Goal: Check status: Check status

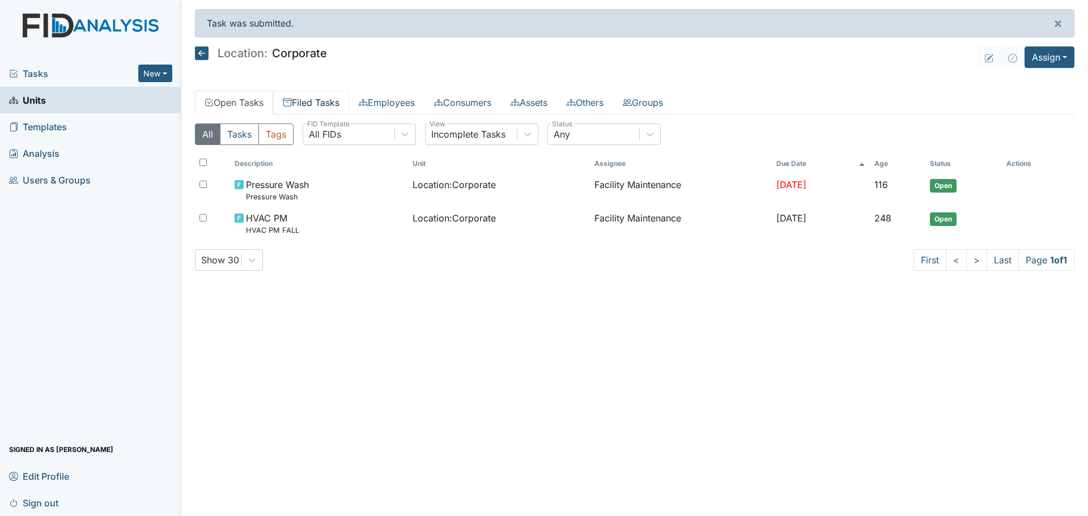
click at [323, 104] on link "Filed Tasks" at bounding box center [311, 103] width 76 height 24
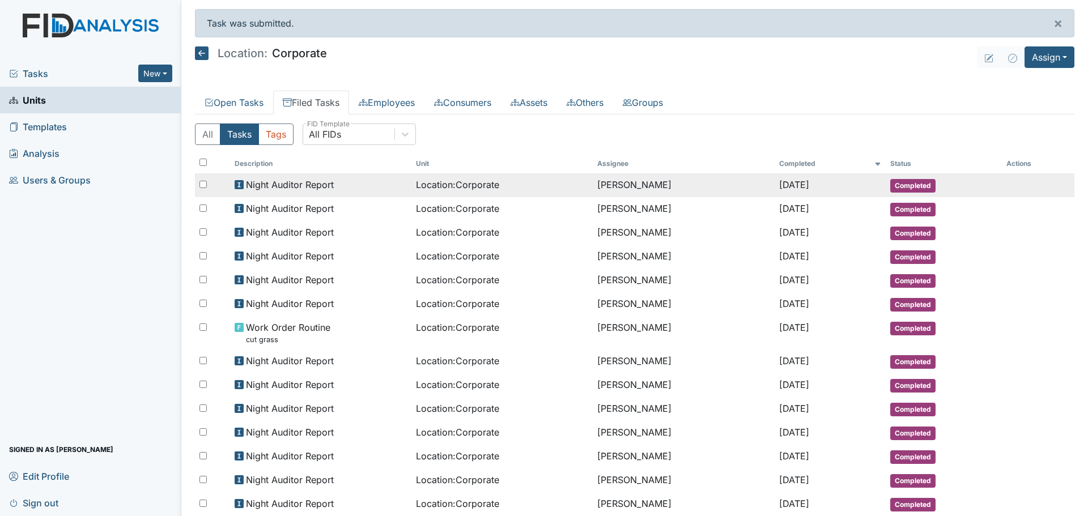
click at [314, 191] on span "Night Auditor Report" at bounding box center [290, 185] width 88 height 14
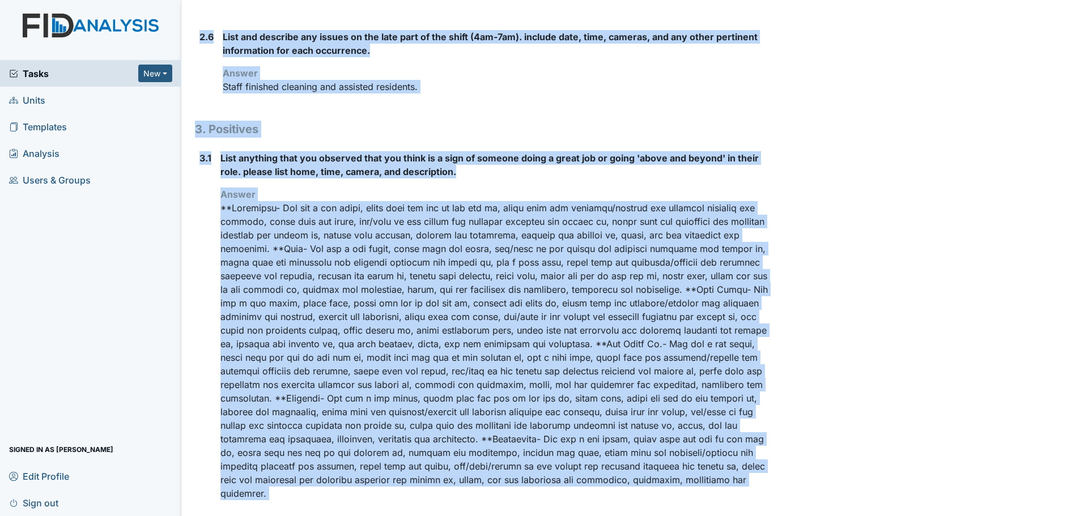
scroll to position [1105, 0]
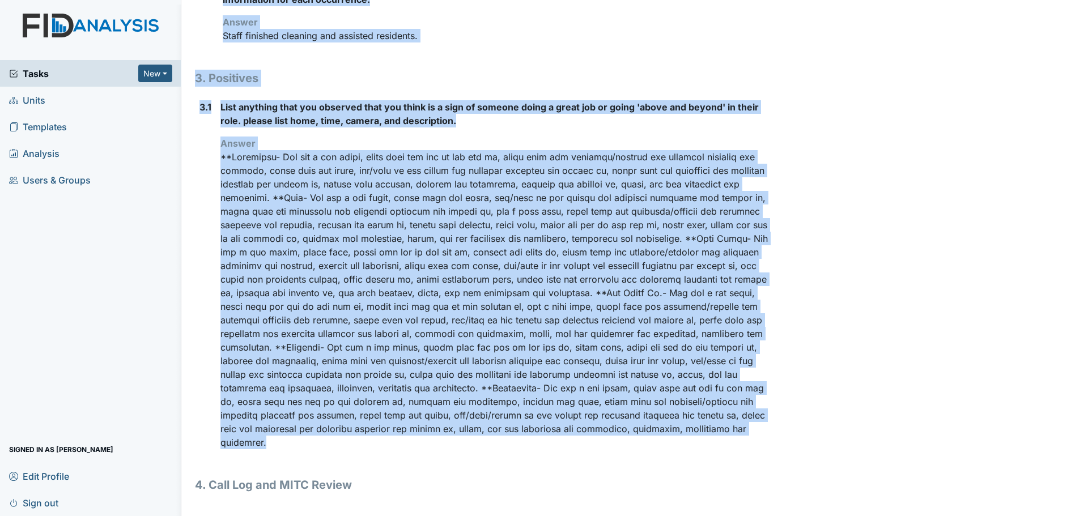
drag, startPoint x: 195, startPoint y: 60, endPoint x: 609, endPoint y: 448, distance: 567.6
